Goal: Task Accomplishment & Management: Manage account settings

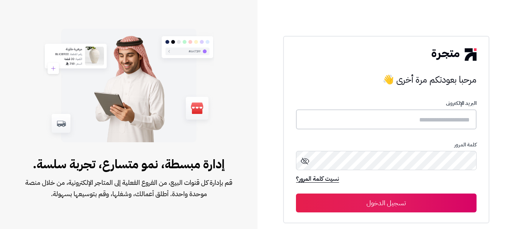
type input "**********"
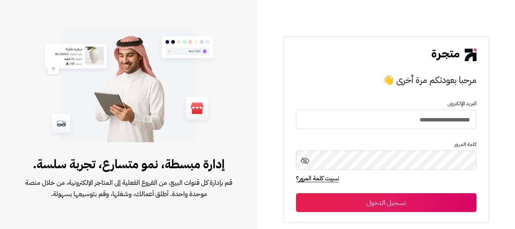
click at [373, 203] on button "تسجيل الدخول" at bounding box center [386, 202] width 180 height 19
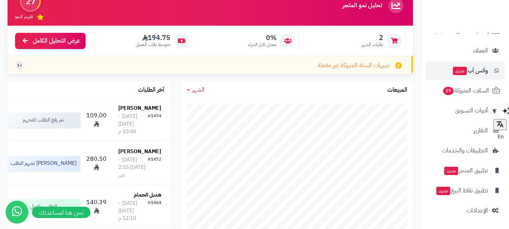
scroll to position [124, 0]
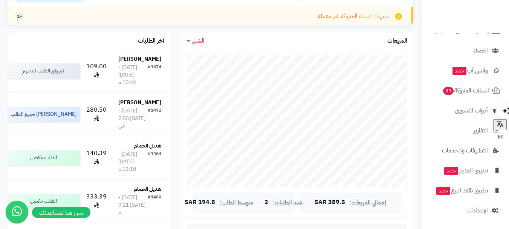
click at [424, 207] on li "الإعدادات" at bounding box center [465, 210] width 88 height 18
click at [507, 74] on li "وآتس آب جديد" at bounding box center [465, 70] width 88 height 18
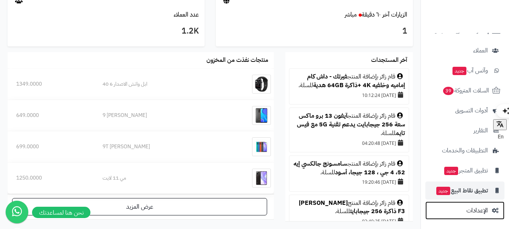
click at [481, 209] on span "الإعدادات" at bounding box center [476, 210] width 21 height 11
click at [478, 213] on span "الإعدادات" at bounding box center [476, 210] width 21 height 11
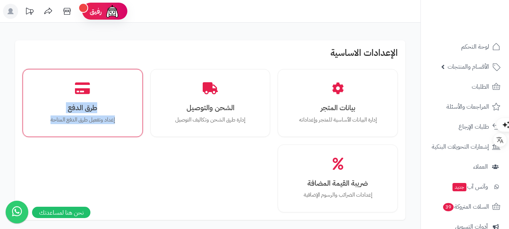
drag, startPoint x: 15, startPoint y: 86, endPoint x: 24, endPoint y: 120, distance: 35.1
click at [24, 120] on div "الإعدادات الاساسية بيانات المتجر إدارة البيانات الأساسية للمتجر وإعداداته الشحن…" at bounding box center [210, 129] width 390 height 179
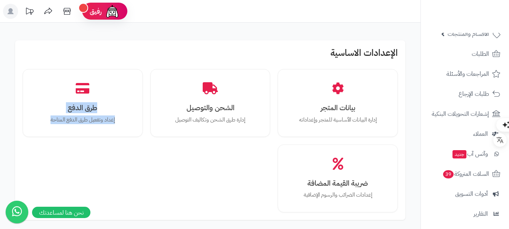
scroll to position [45, 0]
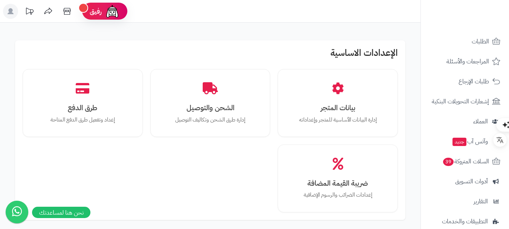
click at [218, 156] on div "بيانات المتجر إدارة البيانات الأساسية للمتجر وإعداداته الشحن والتوصيل إدارة طرق…" at bounding box center [210, 140] width 375 height 143
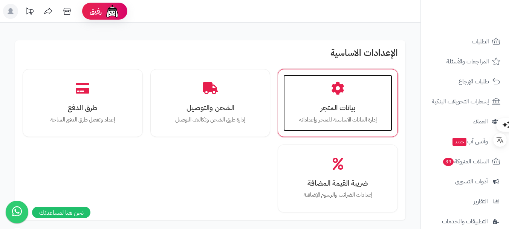
click at [310, 116] on p "إدارة البيانات الأساسية للمتجر وإعداداته" at bounding box center [338, 120] width 94 height 8
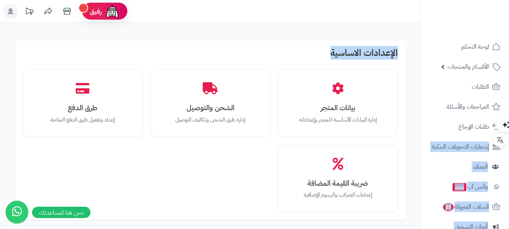
drag, startPoint x: 420, startPoint y: 98, endPoint x: 422, endPoint y: 120, distance: 22.7
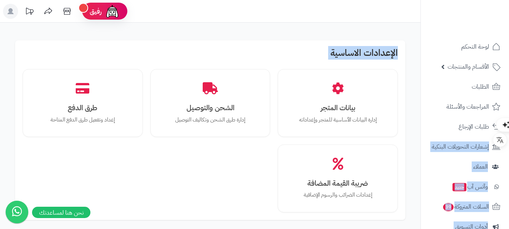
drag, startPoint x: 420, startPoint y: 127, endPoint x: 405, endPoint y: 101, distance: 30.0
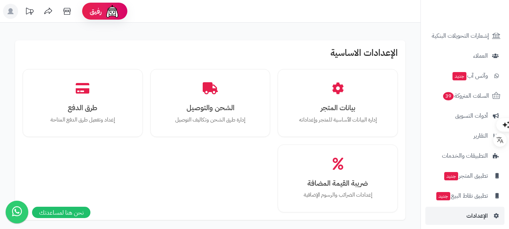
scroll to position [116, 0]
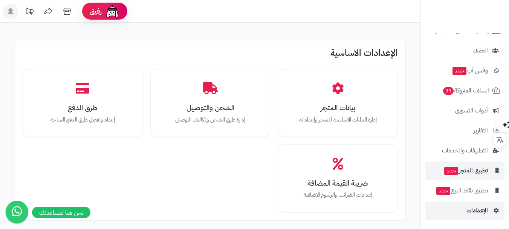
click at [473, 212] on span "الإعدادات" at bounding box center [476, 210] width 21 height 11
click at [478, 167] on span "تطبيق المتجر جديد" at bounding box center [465, 170] width 44 height 11
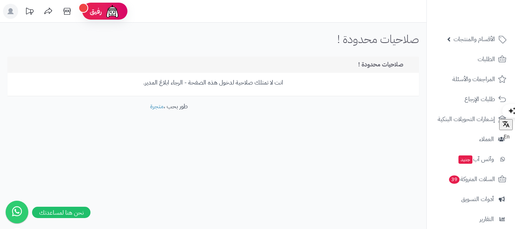
scroll to position [116, 0]
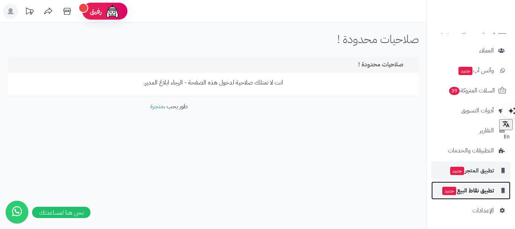
click at [477, 192] on span "تطبيق نقاط البيع جديد" at bounding box center [467, 190] width 52 height 11
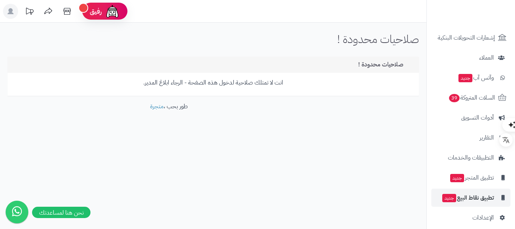
scroll to position [116, 0]
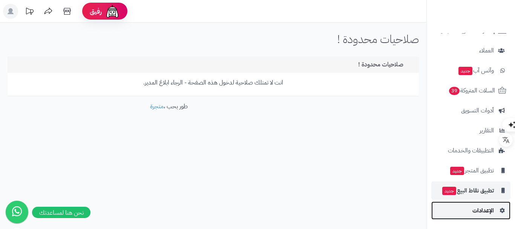
click at [474, 209] on span "الإعدادات" at bounding box center [482, 210] width 21 height 11
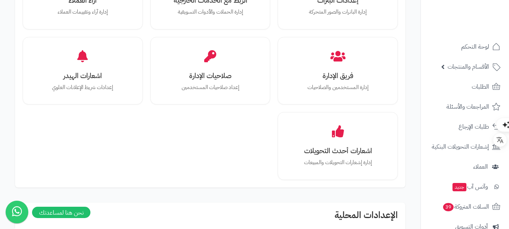
scroll to position [377, 0]
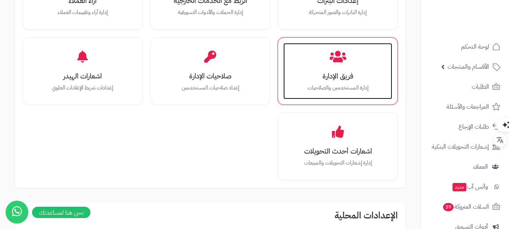
click at [320, 70] on div "فريق الإدارة إدارة المستخدمين والصلاحيات" at bounding box center [337, 71] width 109 height 57
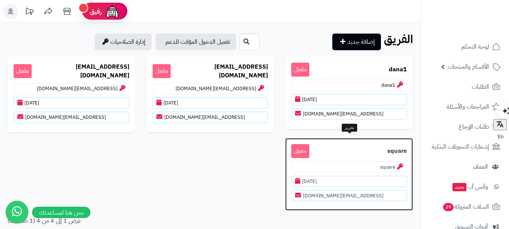
click at [302, 144] on span "مفعل" at bounding box center [300, 151] width 18 height 14
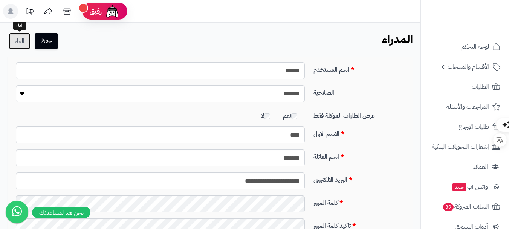
click at [19, 46] on link "الغاء" at bounding box center [20, 41] width 22 height 17
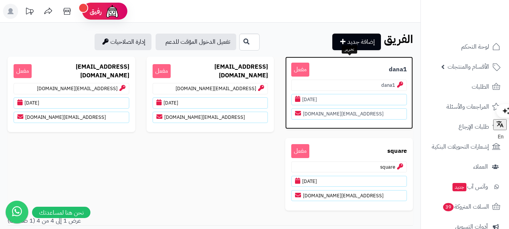
click at [296, 67] on span "مفعل" at bounding box center [300, 70] width 18 height 14
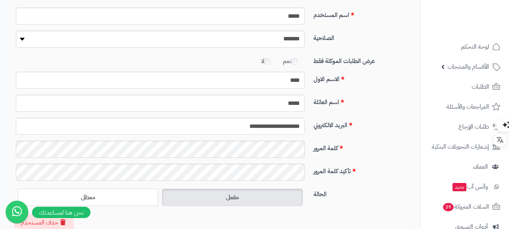
scroll to position [122, 0]
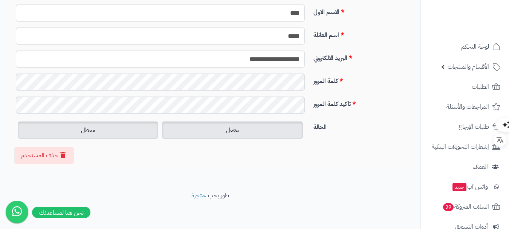
click at [131, 130] on label "معطل" at bounding box center [88, 129] width 141 height 17
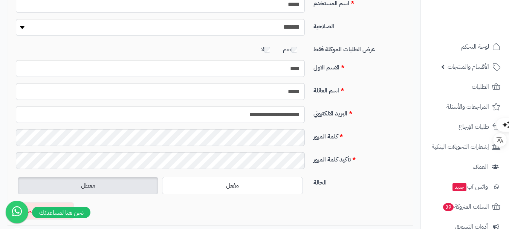
scroll to position [0, 0]
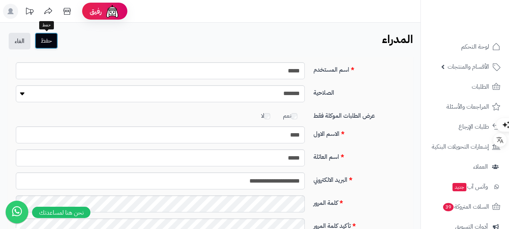
click at [46, 44] on button "حفظ" at bounding box center [46, 40] width 23 height 17
click at [45, 47] on button "حفظ" at bounding box center [46, 40] width 23 height 17
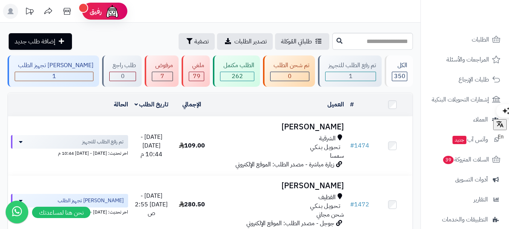
scroll to position [116, 0]
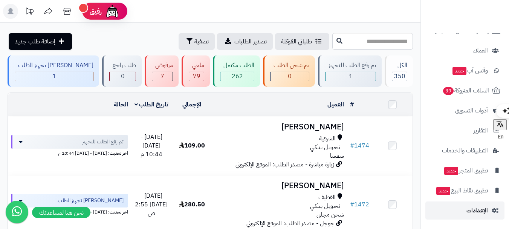
click at [459, 211] on link "الإعدادات" at bounding box center [464, 210] width 79 height 18
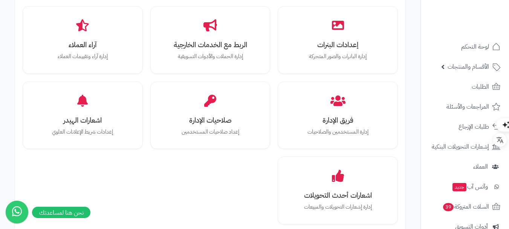
scroll to position [362, 0]
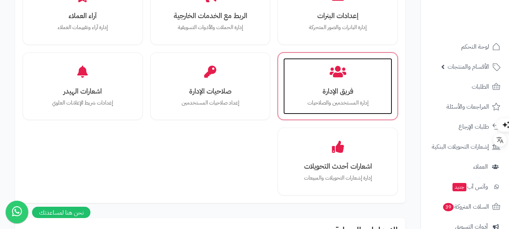
click at [351, 107] on p "إدارة المستخدمين والصلاحيات" at bounding box center [338, 103] width 94 height 8
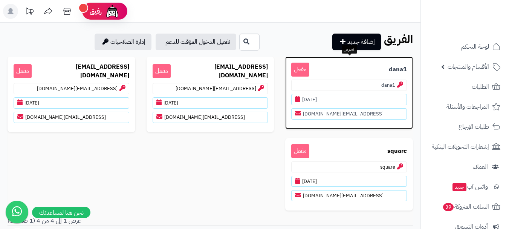
click at [301, 67] on span "مفعل" at bounding box center [300, 70] width 18 height 14
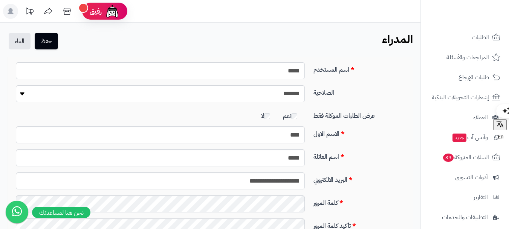
scroll to position [50, 0]
drag, startPoint x: 3, startPoint y: 67, endPoint x: 12, endPoint y: 107, distance: 41.0
click at [12, 107] on div "**********" at bounding box center [210, 174] width 420 height 235
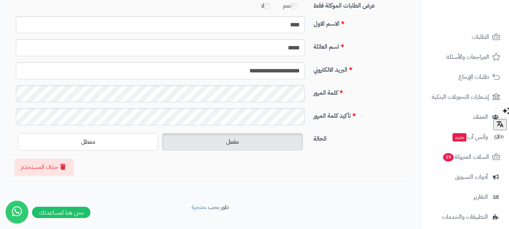
scroll to position [122, 0]
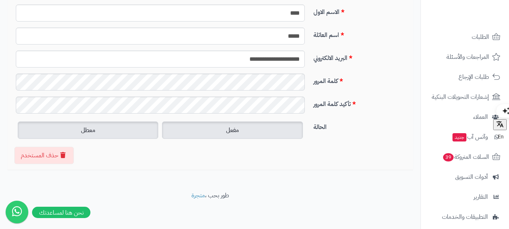
click at [82, 135] on label "معطل" at bounding box center [88, 129] width 141 height 17
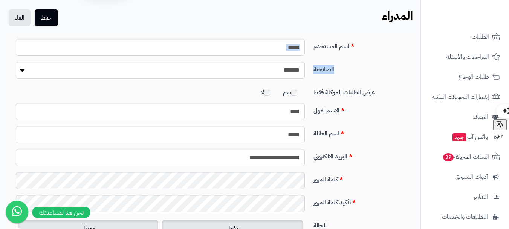
scroll to position [0, 0]
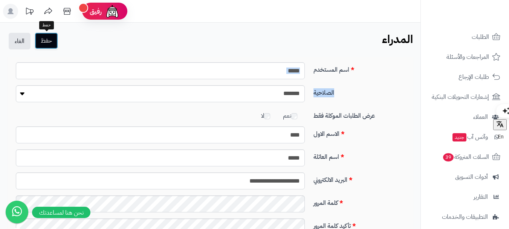
click at [47, 38] on button "حفظ" at bounding box center [46, 40] width 23 height 17
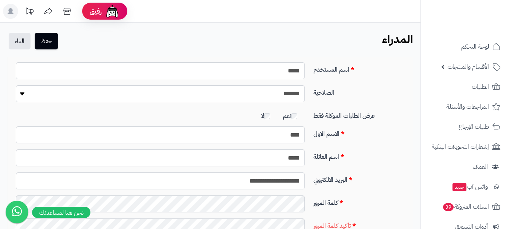
click at [47, 12] on icon at bounding box center [48, 11] width 8 height 6
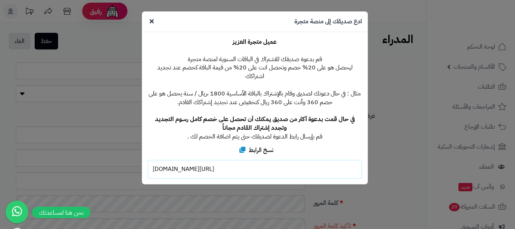
click at [152, 20] on icon at bounding box center [152, 21] width 4 height 6
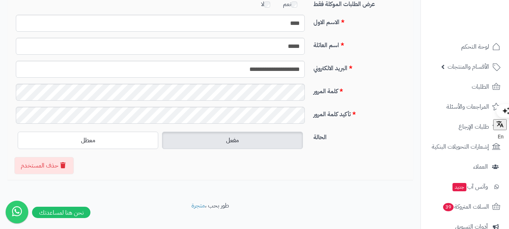
scroll to position [122, 0]
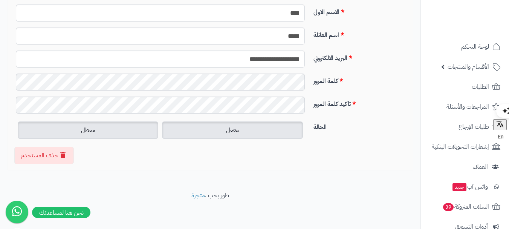
click at [111, 128] on label "معطل" at bounding box center [88, 129] width 141 height 17
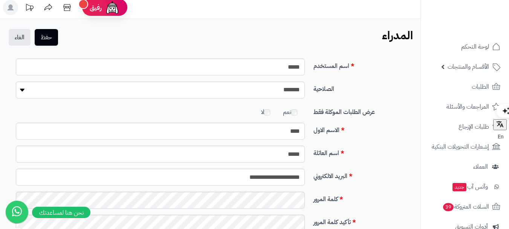
scroll to position [0, 0]
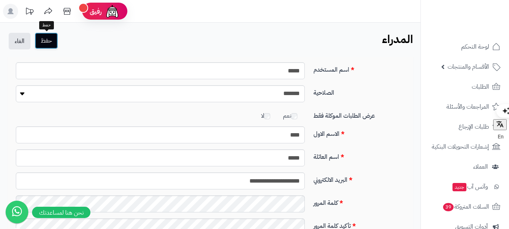
click at [45, 38] on button "حفظ" at bounding box center [46, 40] width 23 height 17
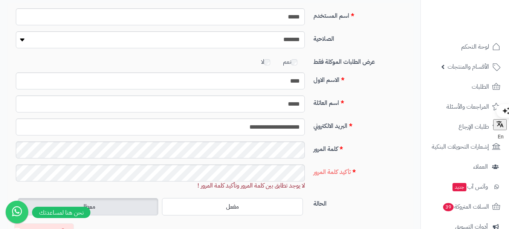
scroll to position [130, 0]
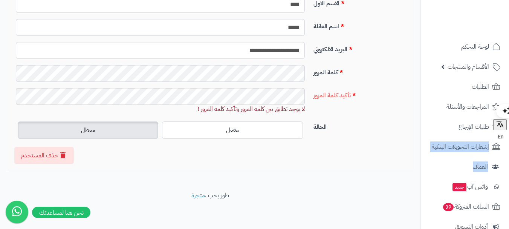
drag, startPoint x: 420, startPoint y: 133, endPoint x: 421, endPoint y: 164, distance: 31.3
click at [422, 164] on nav "لوحة التحكم الأقسام والمنتجات المنتجات الأقسام الماركات مواصفات المنتجات مواصفا…" at bounding box center [464, 123] width 89 height 229
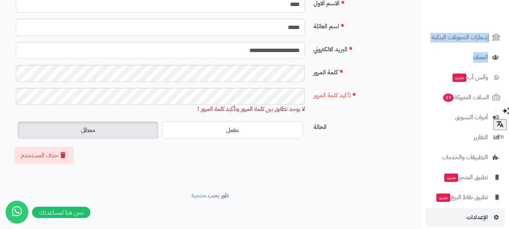
scroll to position [116, 0]
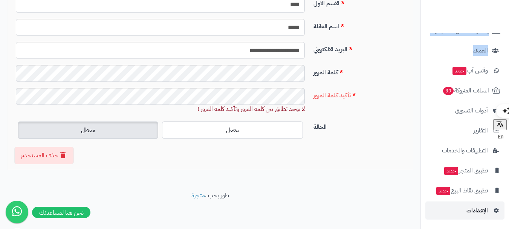
click at [483, 216] on link "الإعدادات" at bounding box center [464, 210] width 79 height 18
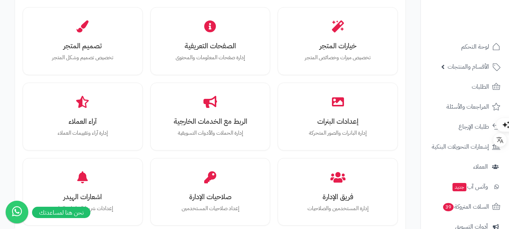
scroll to position [271, 0]
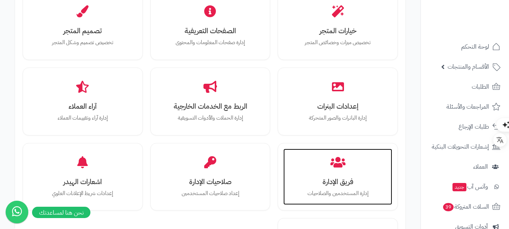
click at [350, 154] on div "فريق الإدارة إدارة المستخدمين والصلاحيات" at bounding box center [337, 176] width 109 height 57
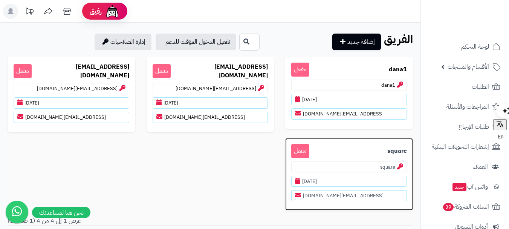
click at [318, 167] on p "square" at bounding box center [349, 166] width 116 height 11
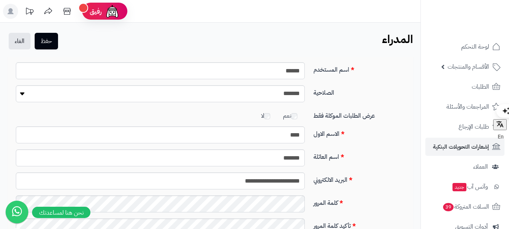
drag, startPoint x: 420, startPoint y: 107, endPoint x: 425, endPoint y: 148, distance: 41.0
click at [425, 148] on div "رفيق ! الطلبات معالجة مكتمل إرجاع المنتجات العملاء المتواجدون الان 1164 عملاء م…" at bounding box center [254, 175] width 509 height 350
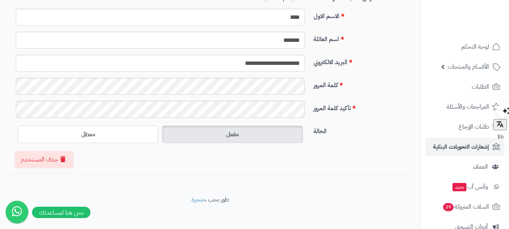
scroll to position [122, 0]
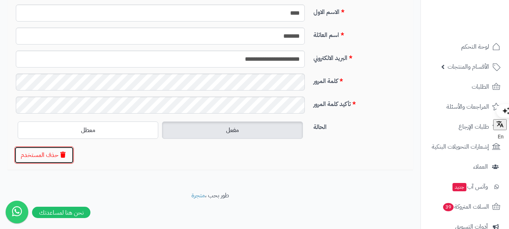
click at [34, 156] on button "حذف المستخدم" at bounding box center [44, 154] width 60 height 17
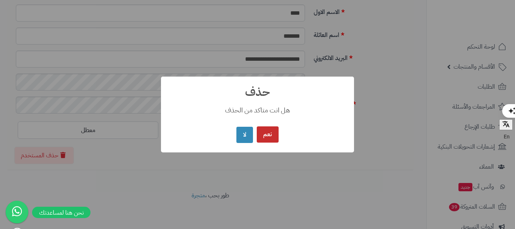
click at [261, 139] on button "نعم" at bounding box center [268, 134] width 22 height 16
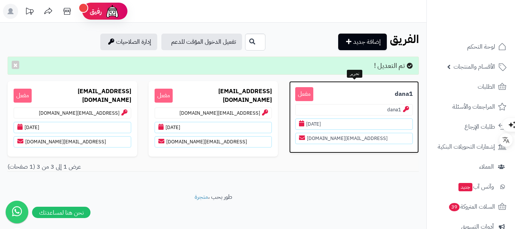
click at [334, 98] on p "dana1 مفعل" at bounding box center [354, 94] width 118 height 14
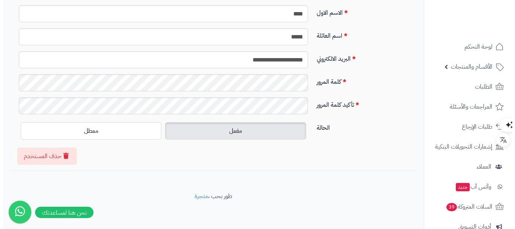
scroll to position [122, 0]
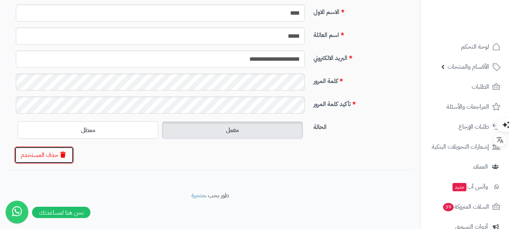
click at [49, 153] on button "حذف المستخدم" at bounding box center [44, 154] width 60 height 17
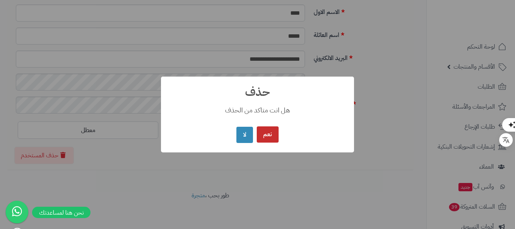
click at [272, 138] on button "نعم" at bounding box center [268, 134] width 22 height 16
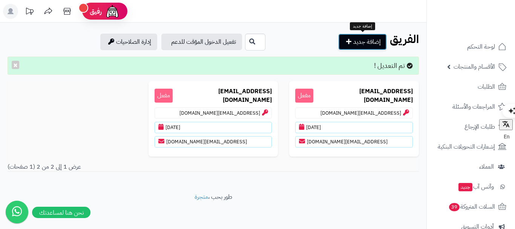
click at [354, 47] on link "إضافة جديد" at bounding box center [362, 42] width 49 height 17
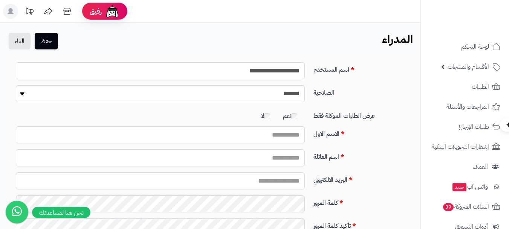
click at [258, 76] on input "**********" at bounding box center [160, 70] width 289 height 17
drag, startPoint x: 0, startPoint y: 0, endPoint x: 258, endPoint y: 76, distance: 269.3
click at [258, 76] on input "**********" at bounding box center [160, 70] width 289 height 17
click at [256, 72] on input "**********" at bounding box center [160, 70] width 289 height 17
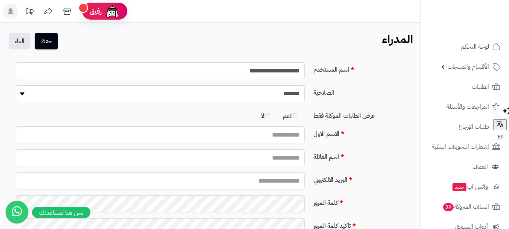
click at [256, 72] on input "**********" at bounding box center [160, 70] width 289 height 17
type input "*****"
click at [273, 137] on input "الاسم الاول" at bounding box center [160, 134] width 289 height 17
type input "*"
type input "*****"
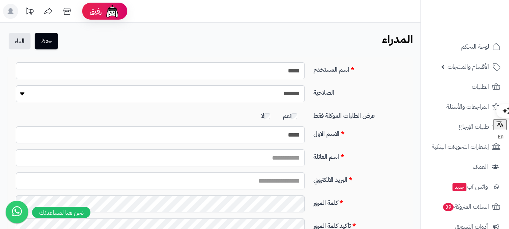
click at [279, 153] on input "اسم العائلة" at bounding box center [160, 157] width 289 height 17
type input "*"
click at [277, 185] on input "البريد الالكتروني" at bounding box center [160, 180] width 289 height 17
type input "**********"
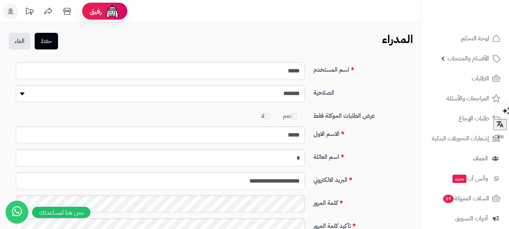
click at [397, 175] on label "البريد الالكتروني" at bounding box center [360, 178] width 100 height 12
click at [305, 175] on input "**********" at bounding box center [160, 180] width 289 height 17
click at [7, 154] on div "**********" at bounding box center [210, 165] width 420 height 217
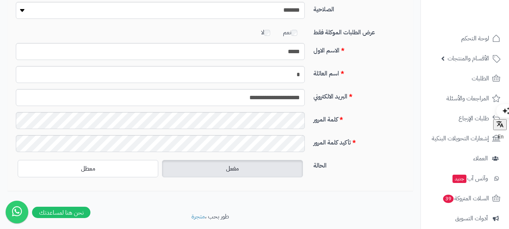
scroll to position [90, 0]
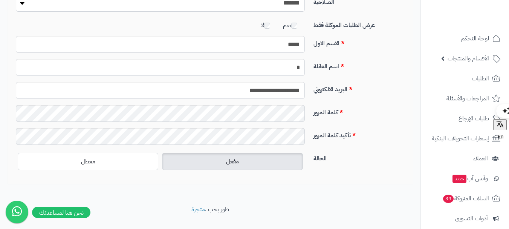
click at [364, 68] on label "اسم العائلة" at bounding box center [360, 65] width 100 height 12
click at [305, 68] on input "*" at bounding box center [160, 67] width 289 height 17
click at [8, 116] on div "**********" at bounding box center [210, 74] width 405 height 217
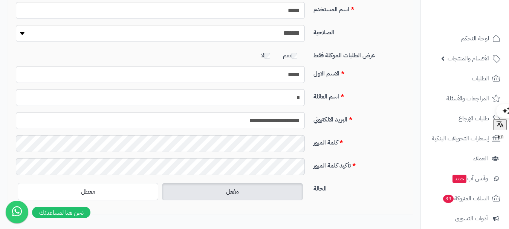
scroll to position [0, 0]
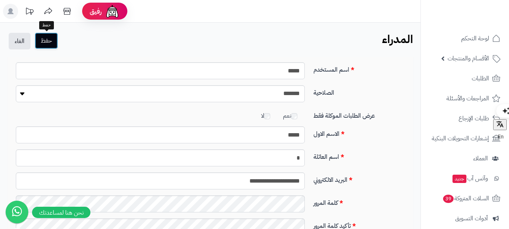
click at [45, 43] on button "حفظ" at bounding box center [46, 40] width 23 height 17
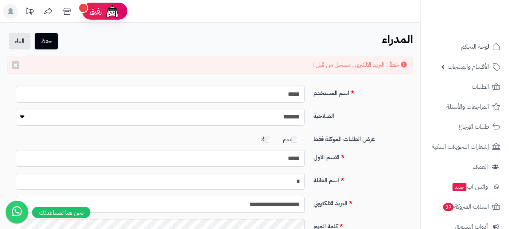
click at [253, 202] on input "**********" at bounding box center [160, 203] width 289 height 17
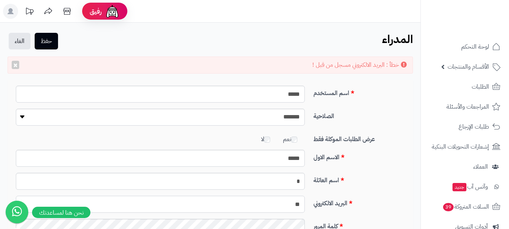
type input "**********"
click at [46, 39] on button "حفظ" at bounding box center [46, 40] width 23 height 17
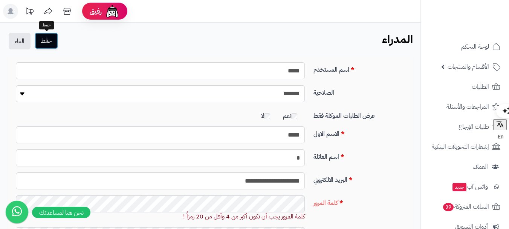
click at [44, 47] on button "حفظ" at bounding box center [46, 40] width 23 height 17
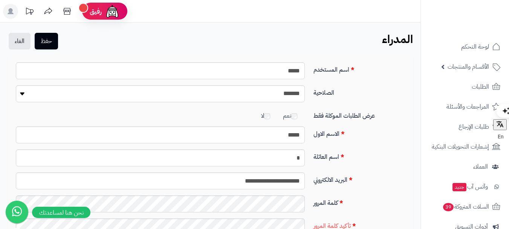
click at [398, 155] on label "اسم العائلة" at bounding box center [360, 155] width 100 height 12
click at [305, 155] on input "*" at bounding box center [160, 157] width 289 height 17
click at [8, 180] on div "**********" at bounding box center [210, 170] width 405 height 226
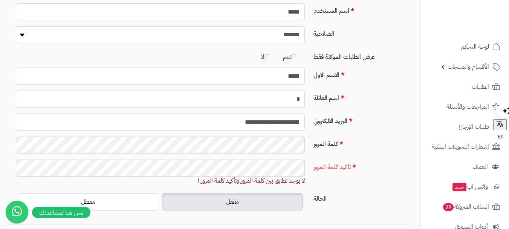
scroll to position [60, 0]
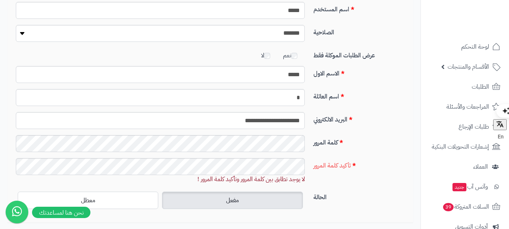
click at [9, 145] on div "**********" at bounding box center [210, 109] width 405 height 226
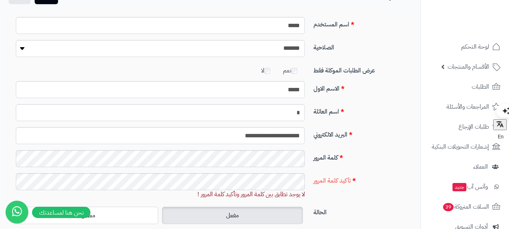
scroll to position [0, 0]
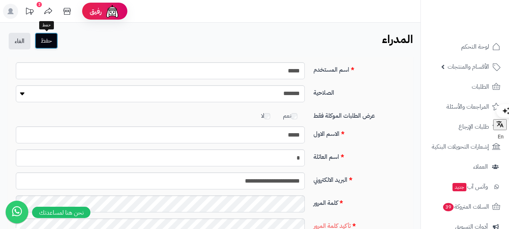
click at [46, 48] on button "حفظ" at bounding box center [46, 40] width 23 height 17
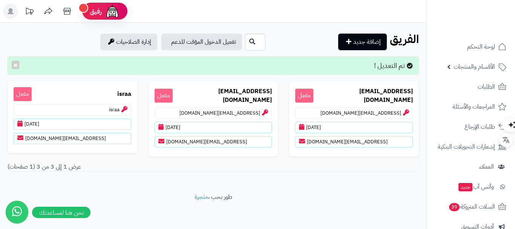
click at [323, 22] on header "رفيق ! الطلبات معالجة مكتمل إرجاع المنتجات العملاء المتواجدون الان 1164 عملاء م…" at bounding box center [257, 11] width 515 height 23
